Goal: Task Accomplishment & Management: Use online tool/utility

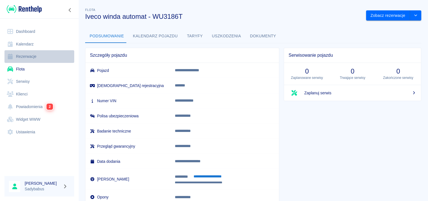
click at [22, 55] on link "Rezerwacje" at bounding box center [39, 56] width 70 height 13
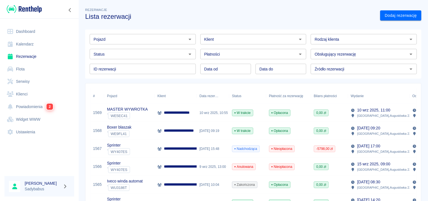
click at [179, 131] on p "**********" at bounding box center [183, 130] width 39 height 6
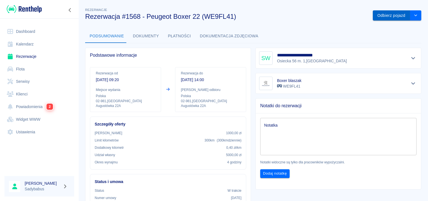
click at [374, 16] on button "Odbierz pojazd" at bounding box center [391, 15] width 37 height 10
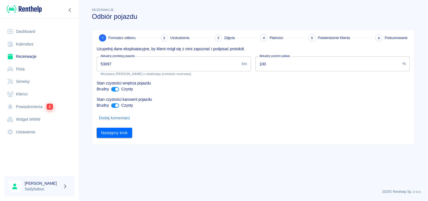
click at [171, 63] on input "53097" at bounding box center [168, 63] width 143 height 15
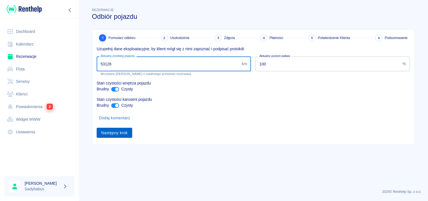
type input "53126"
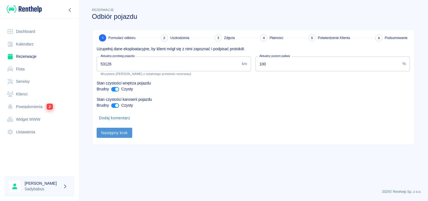
click at [114, 131] on button "Następny krok" at bounding box center [115, 132] width 36 height 10
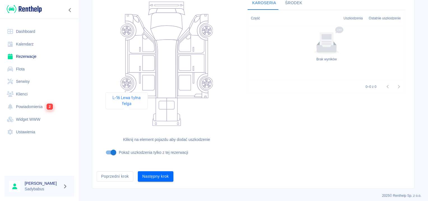
scroll to position [67, 0]
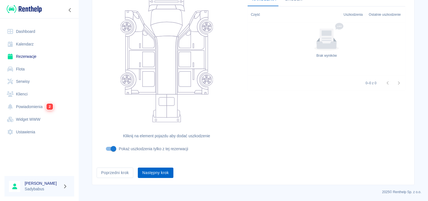
click at [151, 170] on button "Następny krok" at bounding box center [156, 172] width 36 height 10
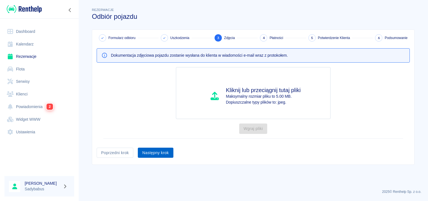
scroll to position [0, 0]
click at [153, 149] on button "Następny krok" at bounding box center [156, 152] width 36 height 10
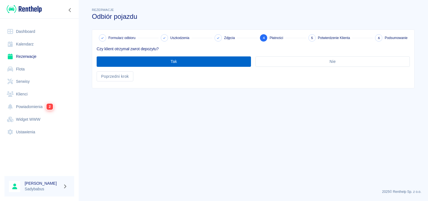
click at [146, 62] on button "Tak" at bounding box center [174, 61] width 154 height 10
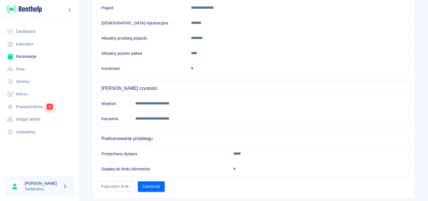
scroll to position [99, 0]
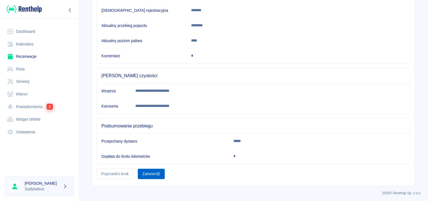
click at [153, 170] on button "Zatwierdź" at bounding box center [151, 173] width 27 height 10
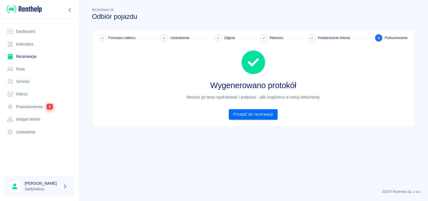
scroll to position [0, 0]
click at [268, 113] on link "Przejdź do rezerwacji" at bounding box center [253, 114] width 48 height 10
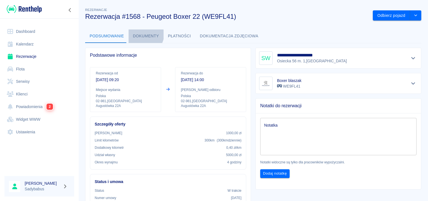
click at [143, 34] on button "Dokumenty" at bounding box center [146, 35] width 35 height 13
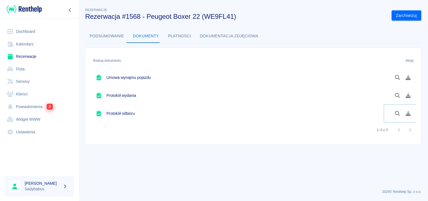
click at [406, 109] on button "Pobierz dokument" at bounding box center [408, 113] width 11 height 10
